Goal: Task Accomplishment & Management: Manage account settings

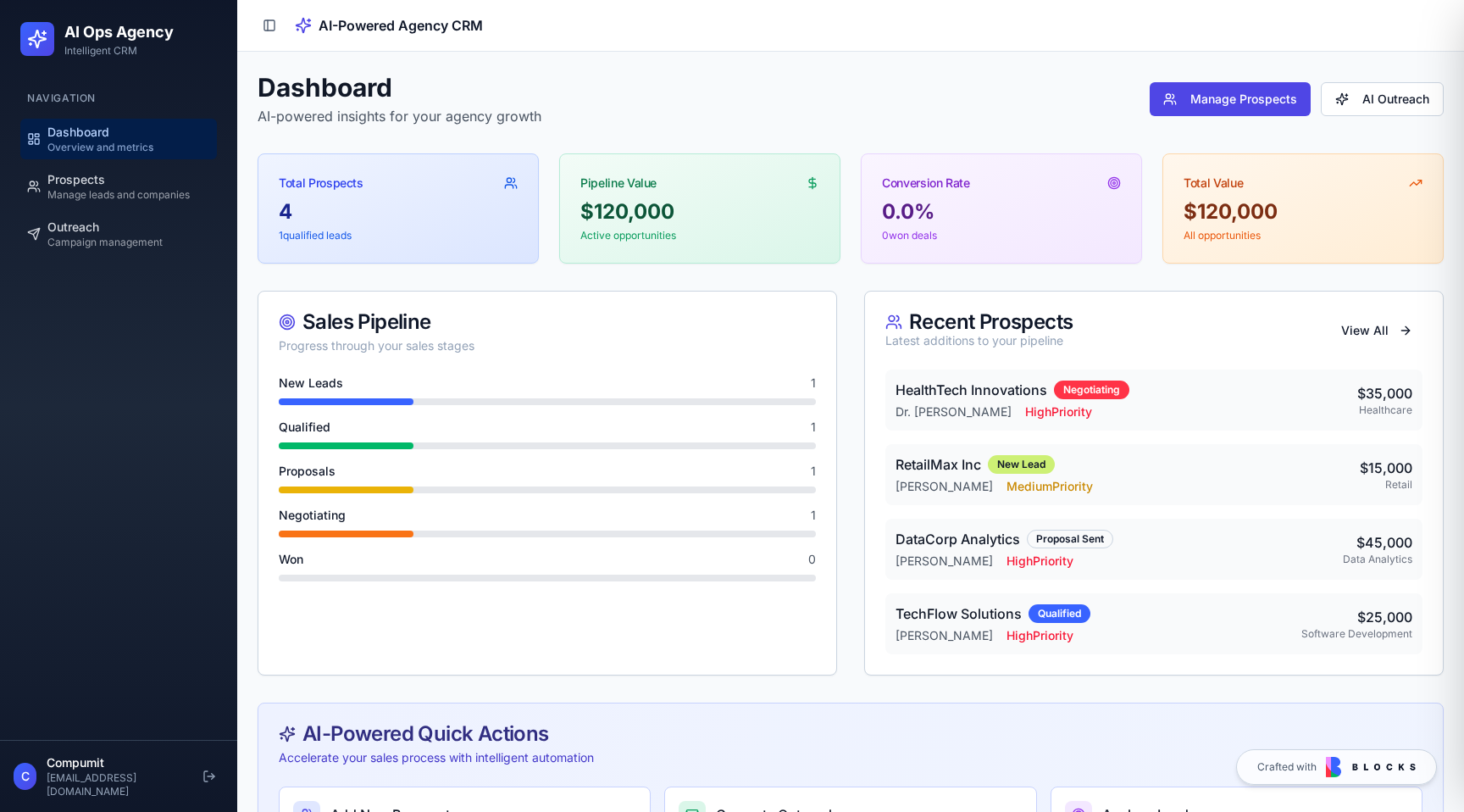
scroll to position [96, 0]
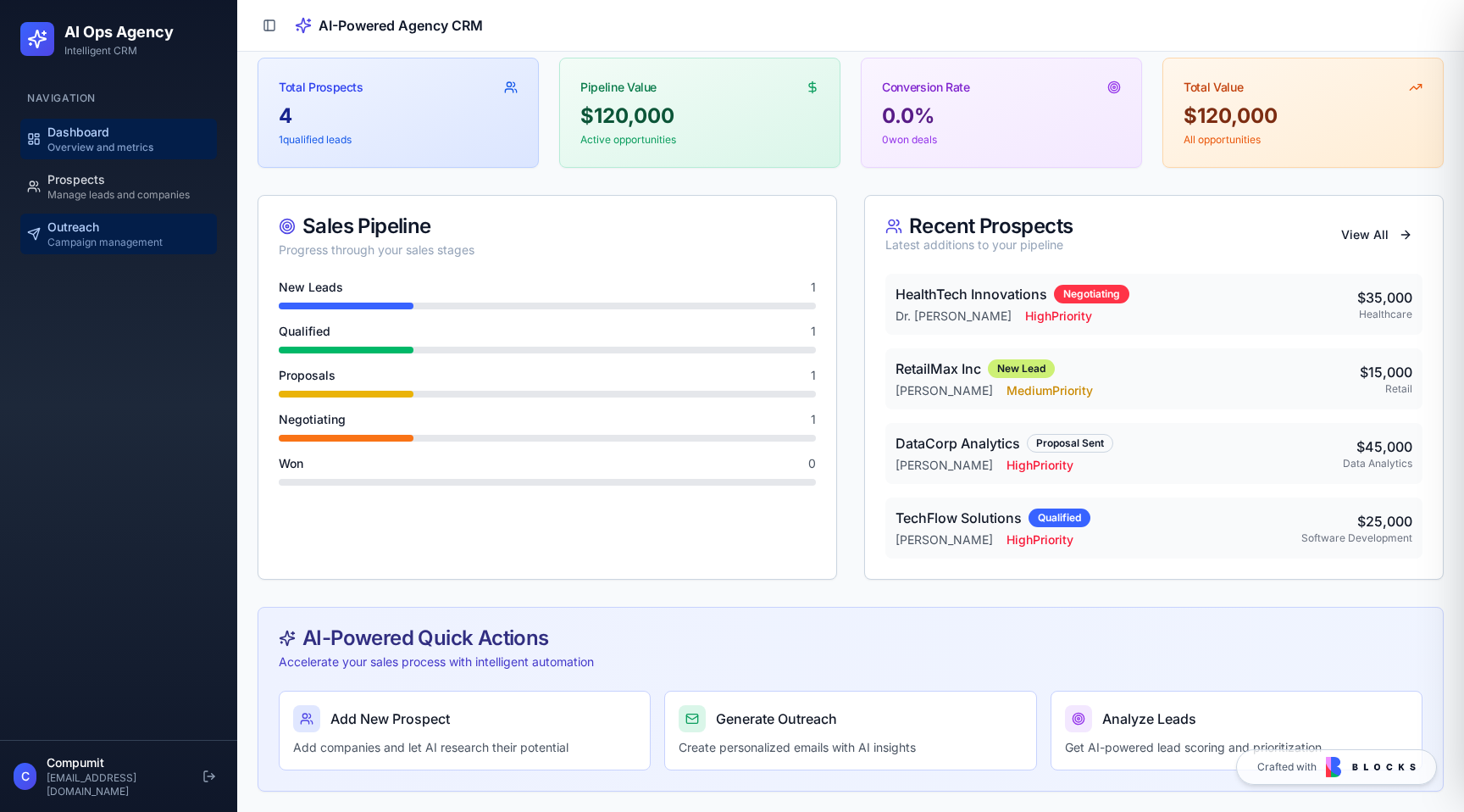
click at [105, 243] on span "Campaign management" at bounding box center [105, 242] width 115 height 14
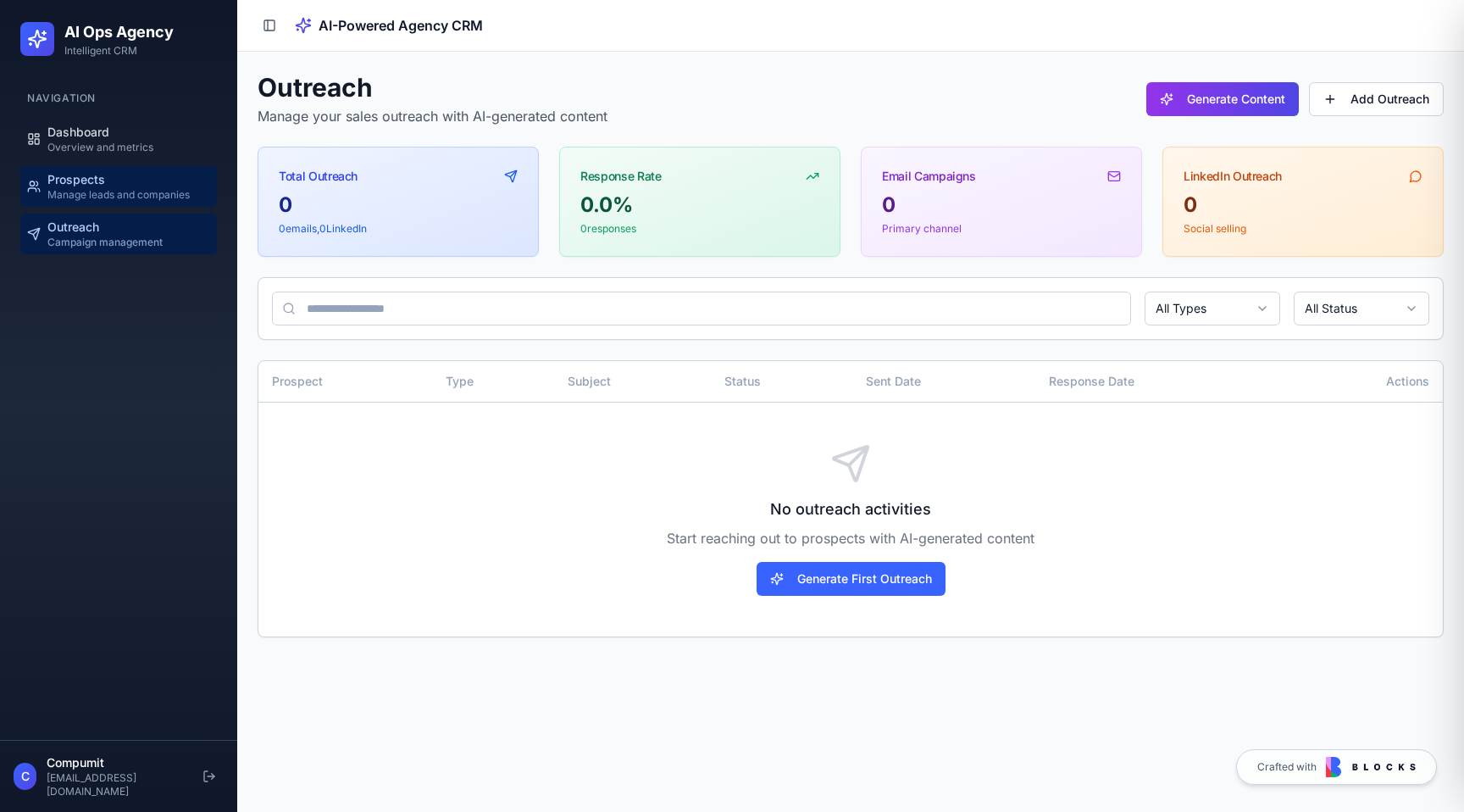
click at [102, 181] on span "Prospects" at bounding box center [76, 180] width 58 height 17
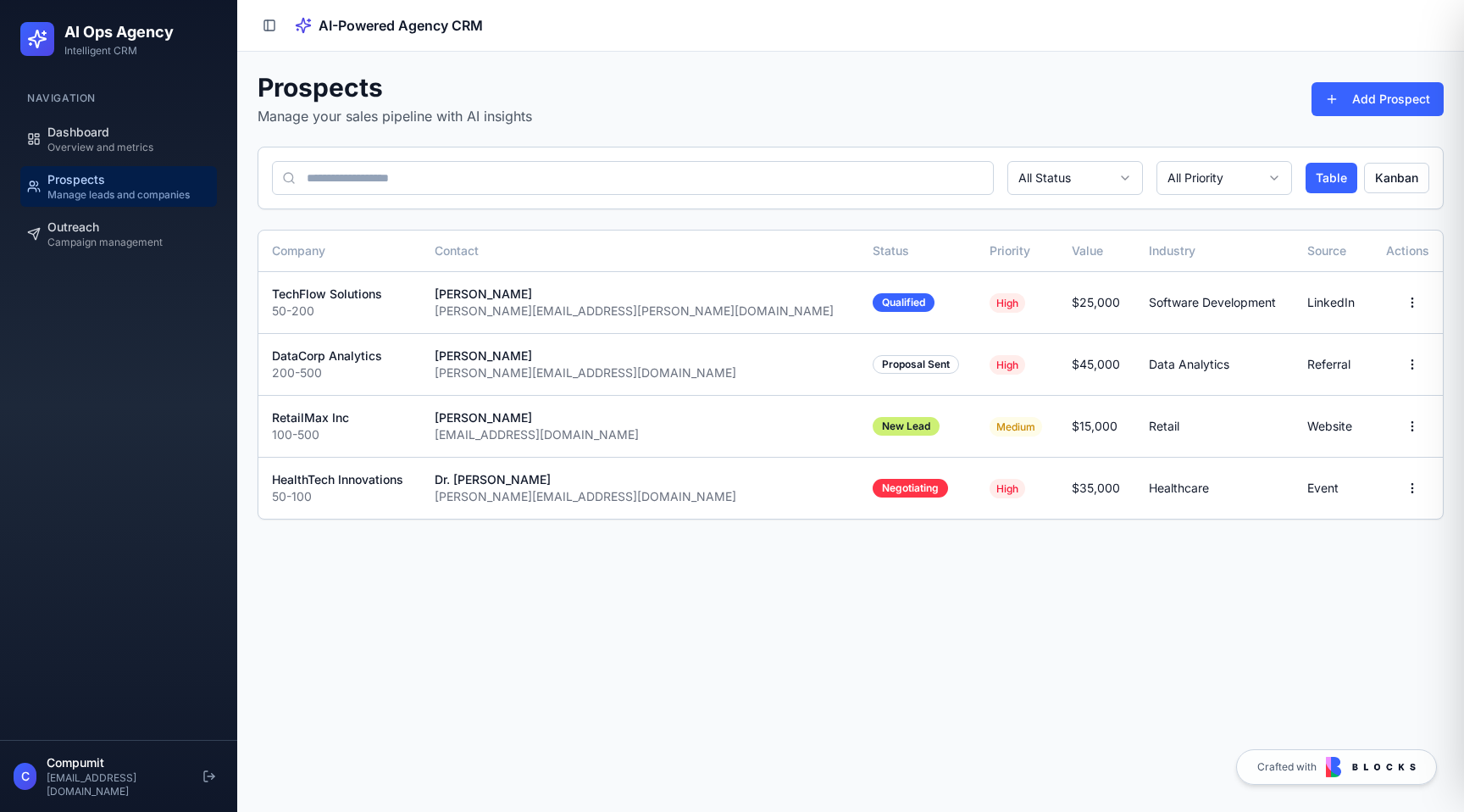
click at [102, 161] on ul "Dashboard Overview and metrics Prospects Manage leads and companies Outreach Ca…" at bounding box center [118, 186] width 224 height 136
click at [33, 35] on icon at bounding box center [37, 39] width 21 height 21
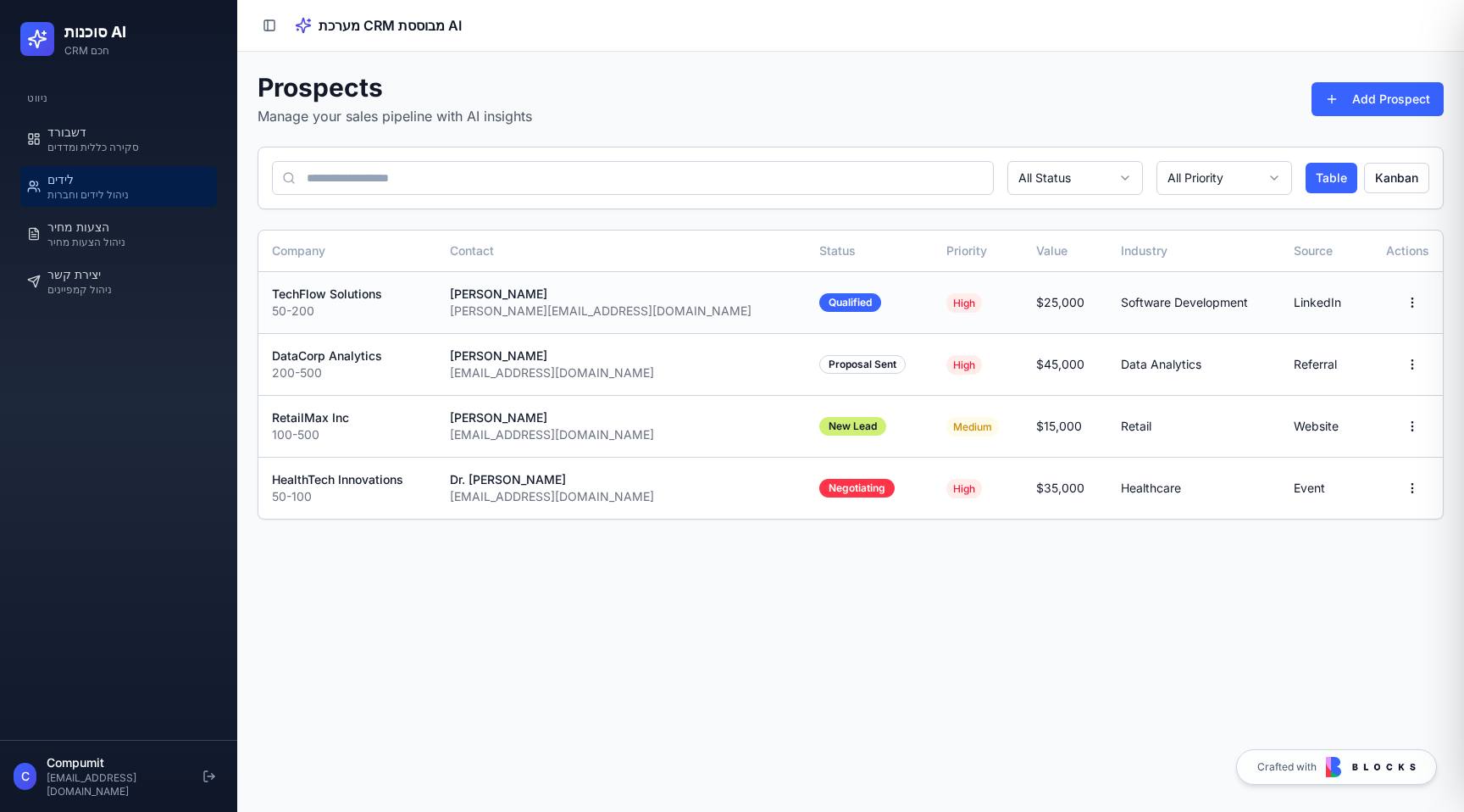
click at [378, 295] on div "TechFlow Solutions" at bounding box center [347, 294] width 150 height 17
click at [819, 301] on div "Qualified" at bounding box center [850, 303] width 62 height 19
click at [1446, 303] on div "Prospects Manage your sales pipeline with AI insights Add Prospect All Status A…" at bounding box center [850, 296] width 1227 height 488
click at [1415, 303] on html "סוכנות AI CRM חכם ניווט דשבורד סקירה כללית ומדדים לידים ניהול לידים וחברות הצעו…" at bounding box center [732, 406] width 1464 height 812
click at [1387, 342] on div "Edit" at bounding box center [1361, 338] width 128 height 27
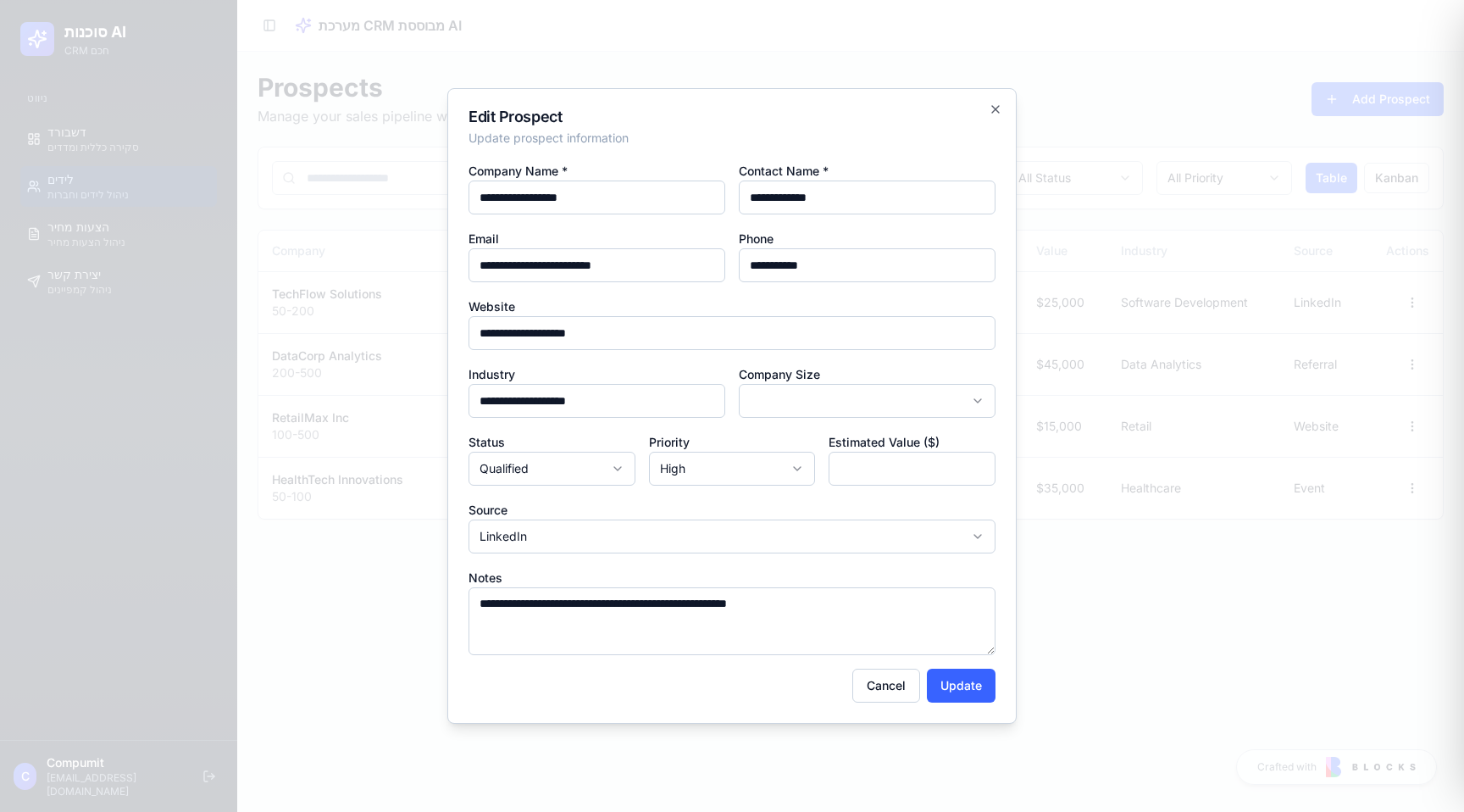
click at [830, 274] on input "**********" at bounding box center [866, 265] width 257 height 34
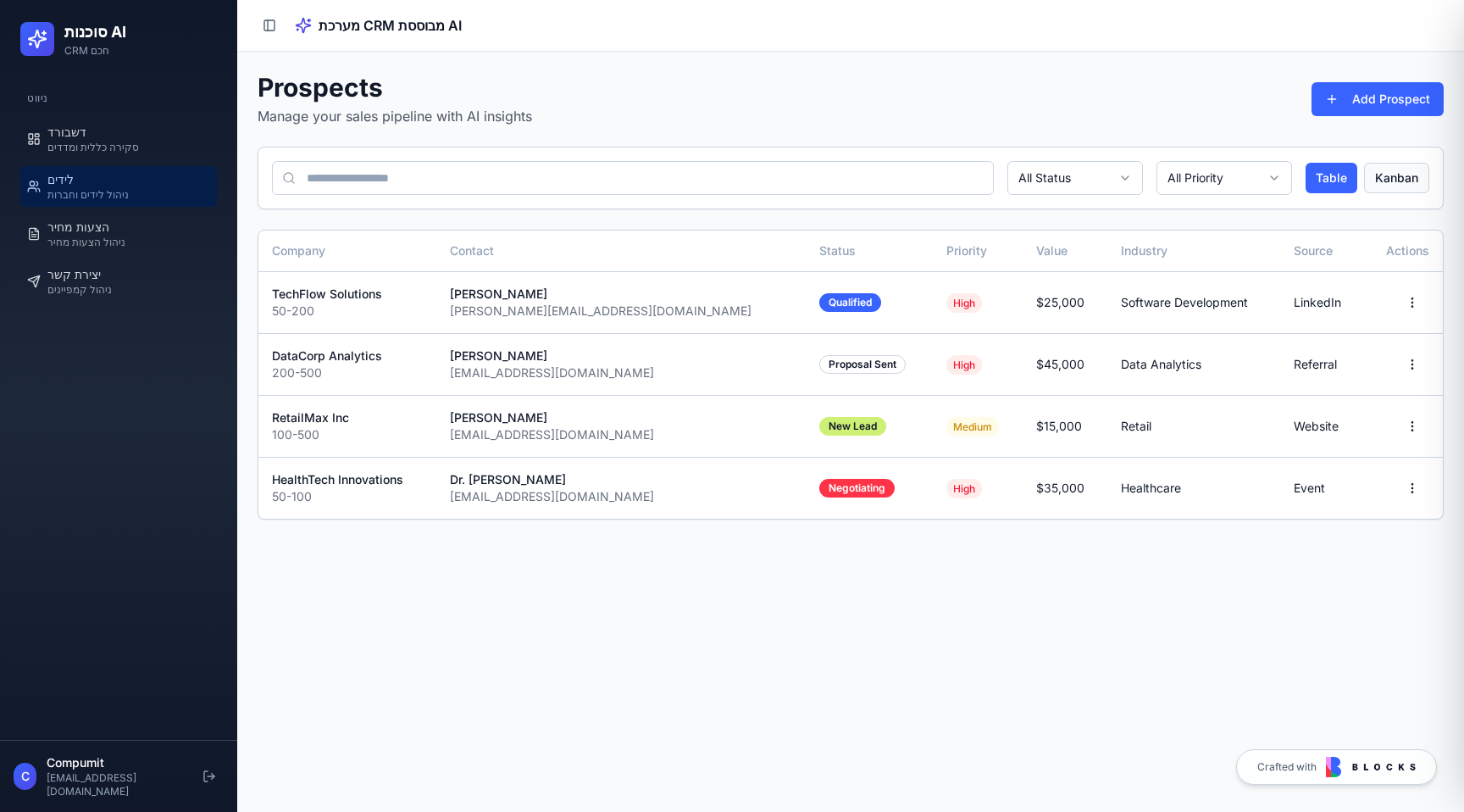
click at [1384, 169] on button "Kanban" at bounding box center [1396, 177] width 65 height 30
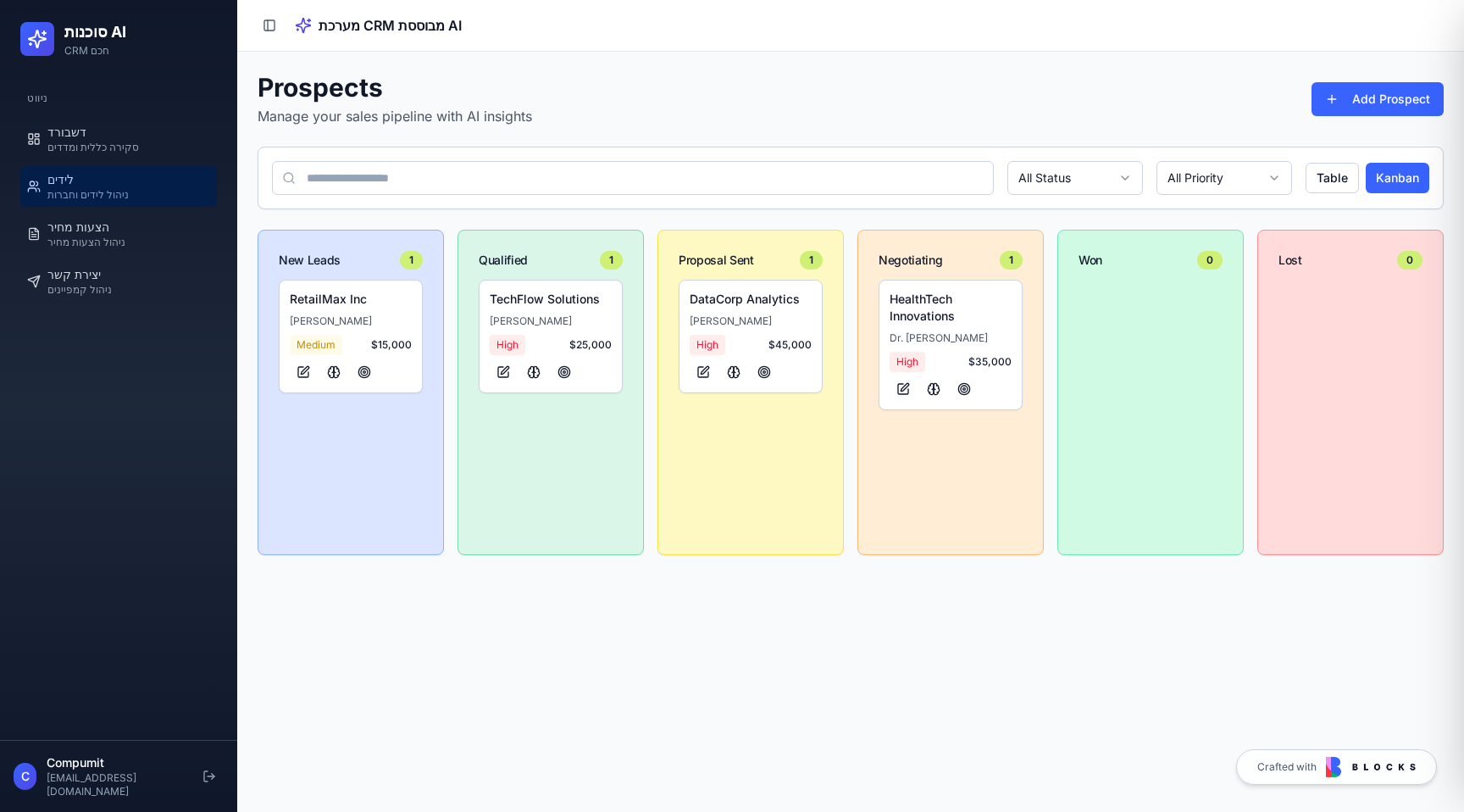
drag, startPoint x: 917, startPoint y: 329, endPoint x: 994, endPoint y: 329, distance: 77.0
click at [994, 329] on div "HealthTech Innovations Dr. James Wilson High $ 35,000" at bounding box center [950, 344] width 122 height 108
click at [929, 389] on button at bounding box center [933, 389] width 27 height 21
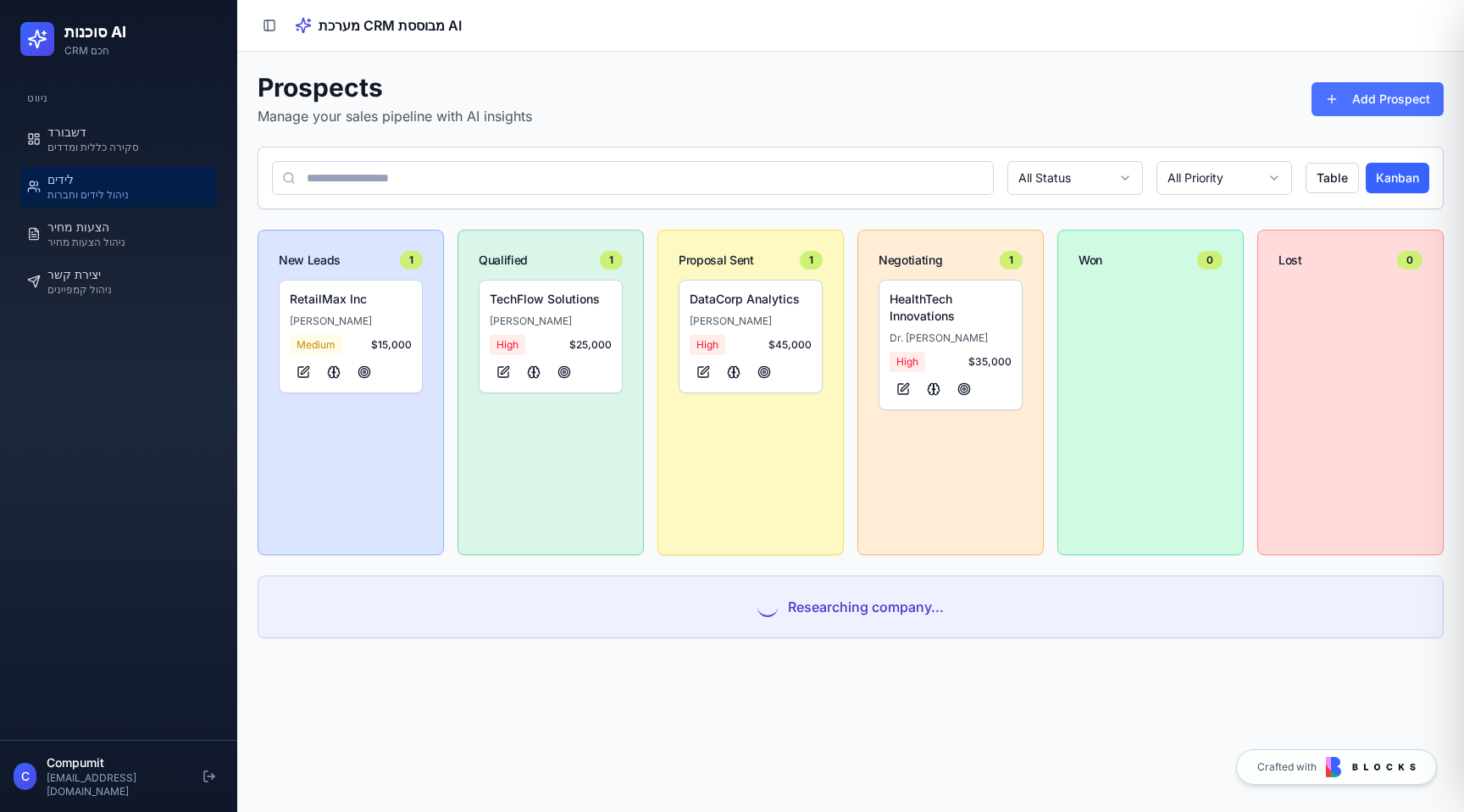
click at [1363, 102] on button "Add Prospect" at bounding box center [1378, 99] width 132 height 34
click at [109, 237] on span "ניהול הצעות מחיר" at bounding box center [86, 242] width 78 height 14
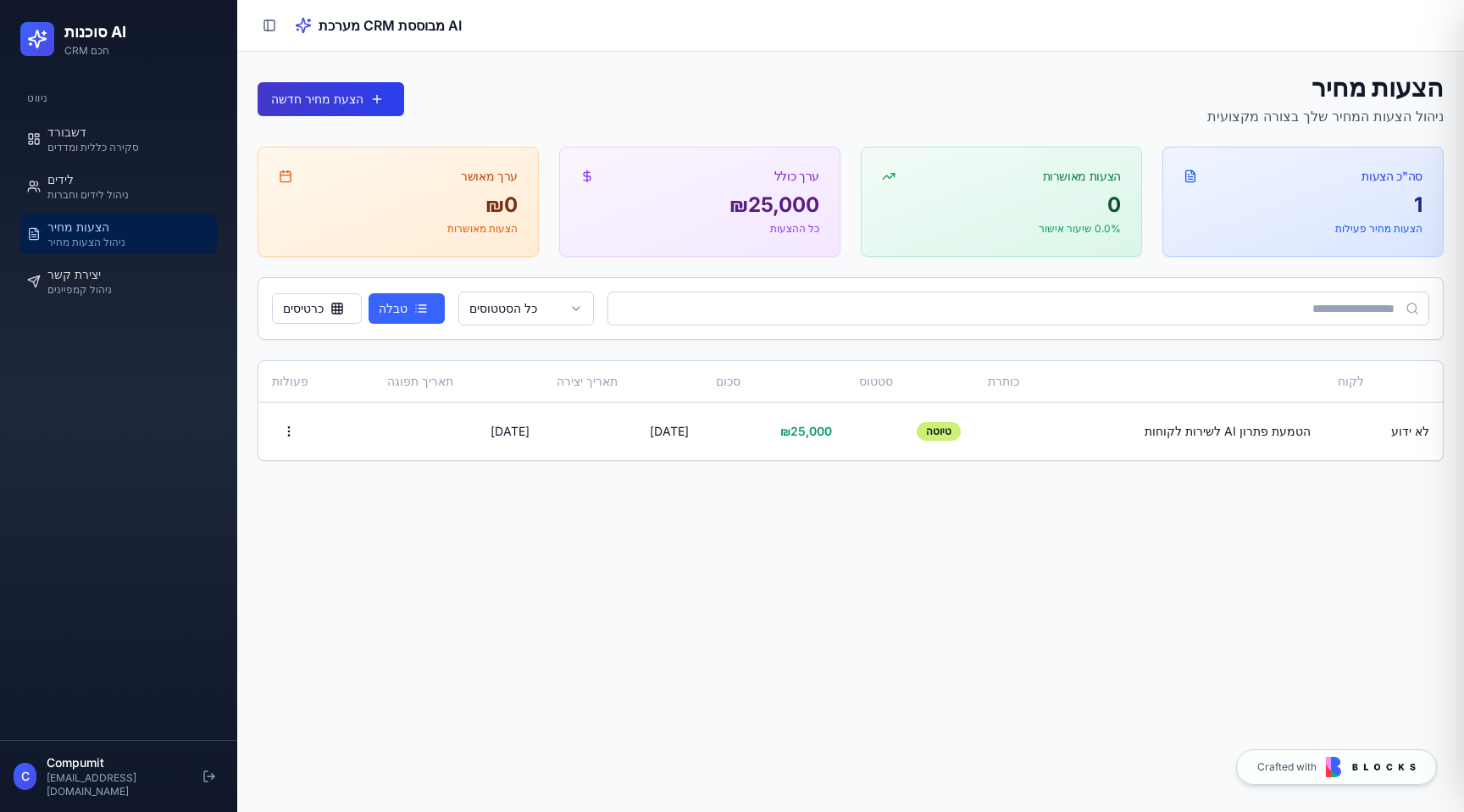
click at [380, 111] on button "הצעת מחיר חדשה" at bounding box center [330, 99] width 146 height 34
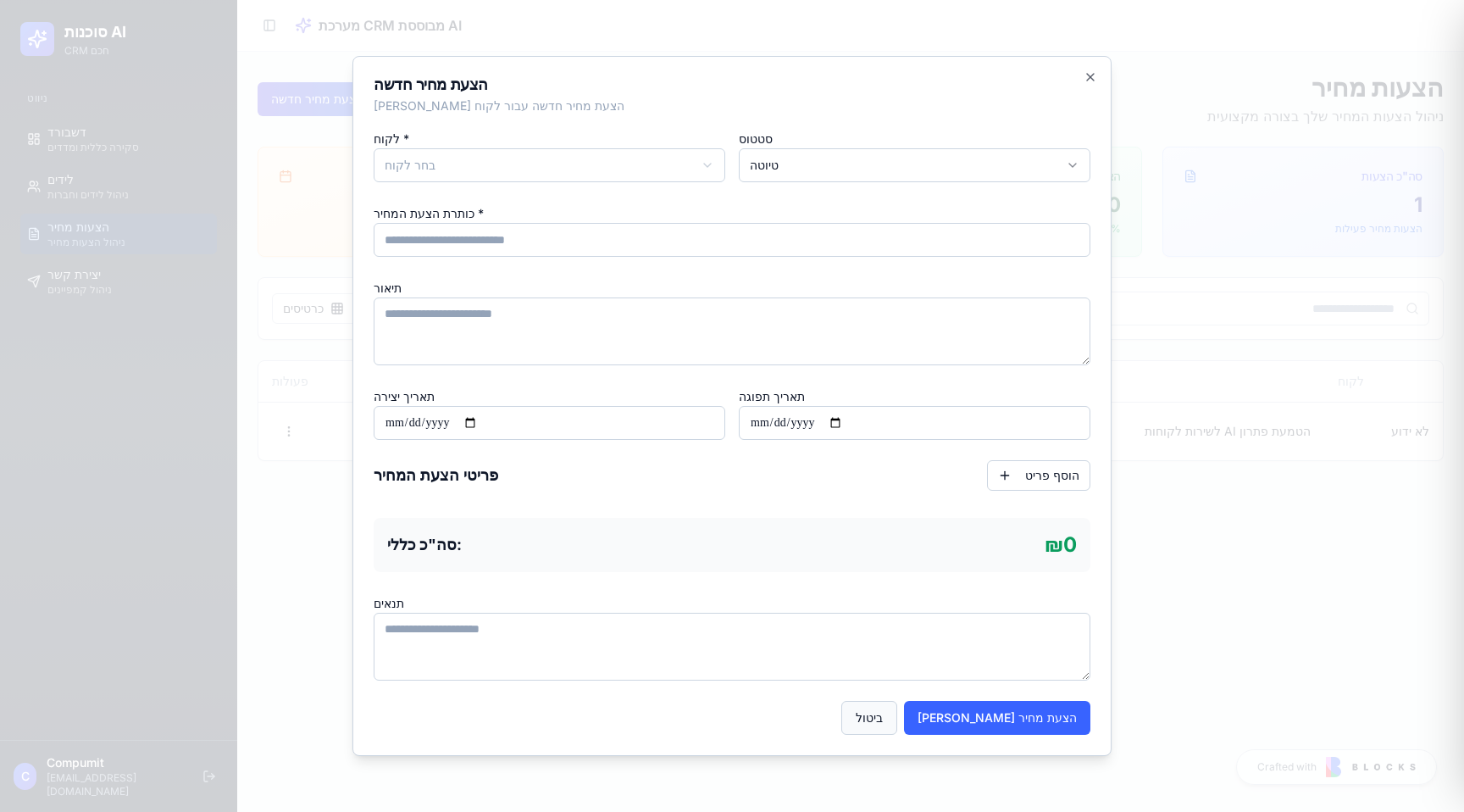
click at [897, 726] on button "ביטול" at bounding box center [869, 717] width 56 height 34
